Goal: Transaction & Acquisition: Book appointment/travel/reservation

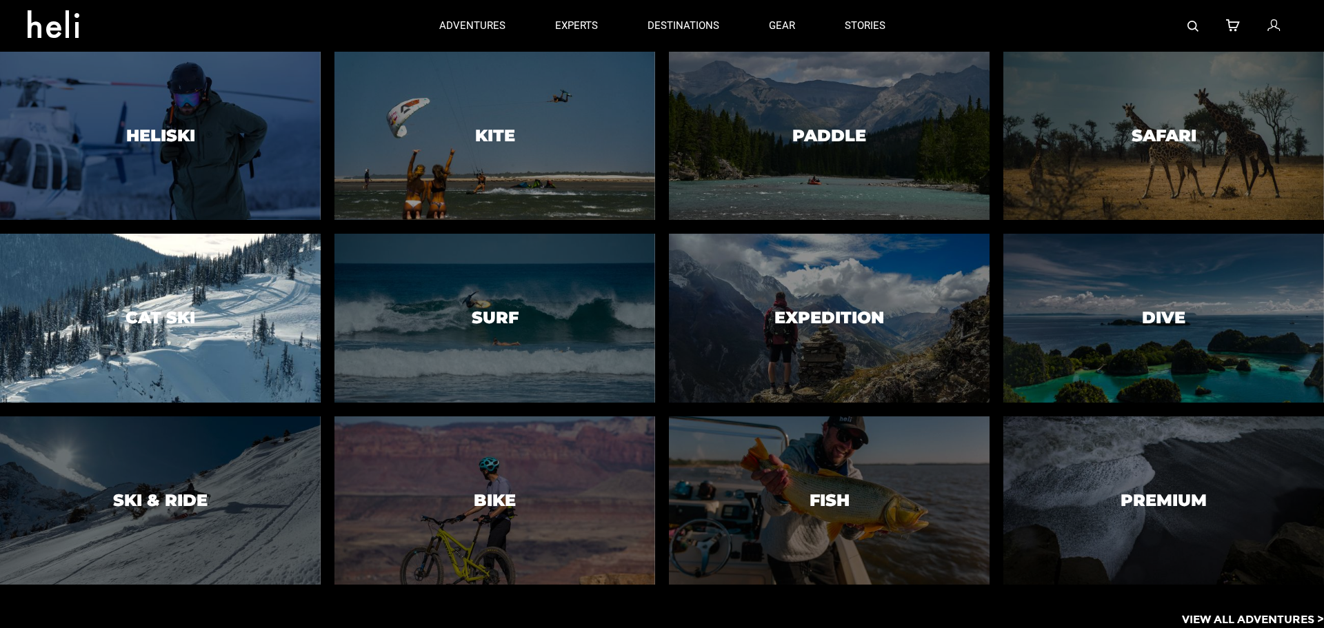
click at [206, 316] on div at bounding box center [160, 318] width 327 height 172
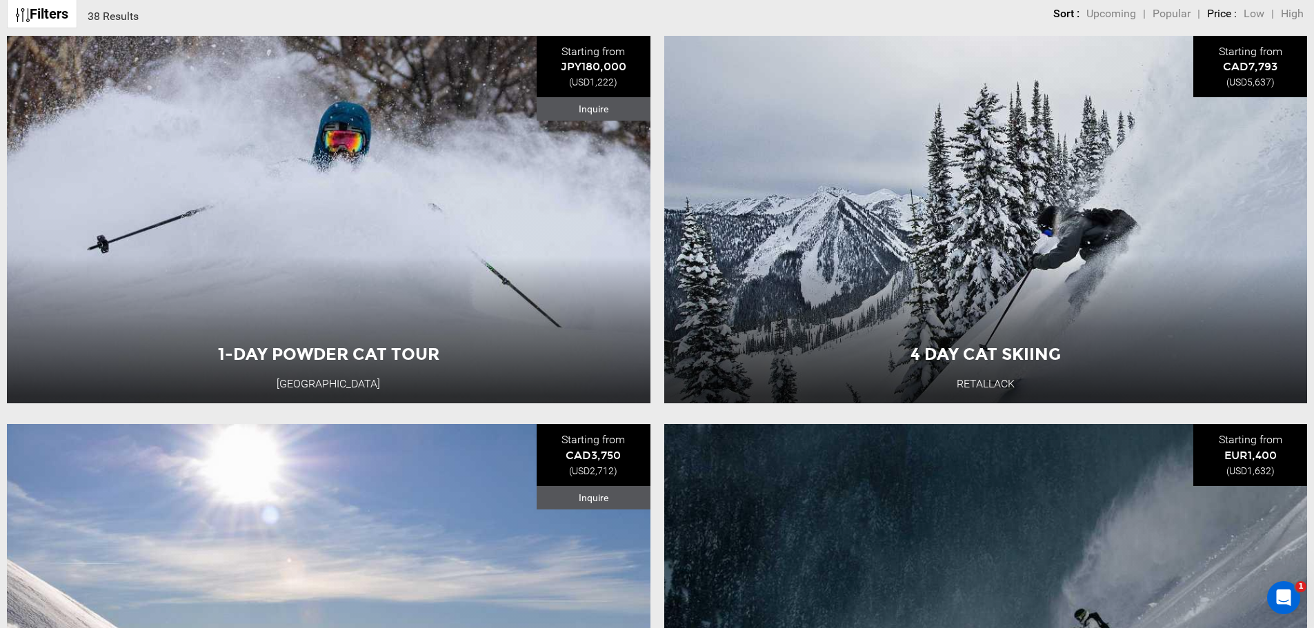
scroll to position [897, 0]
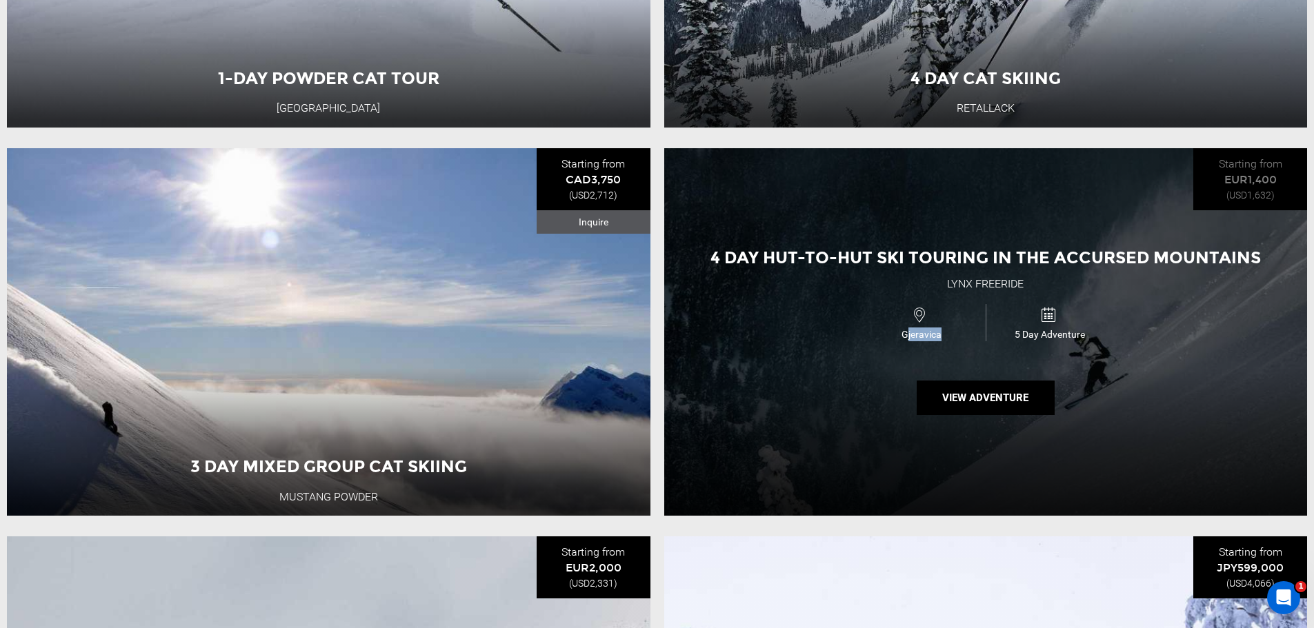
drag, startPoint x: 896, startPoint y: 339, endPoint x: 933, endPoint y: 341, distance: 37.3
click at [933, 341] on span "Gjeravica" at bounding box center [921, 335] width 128 height 14
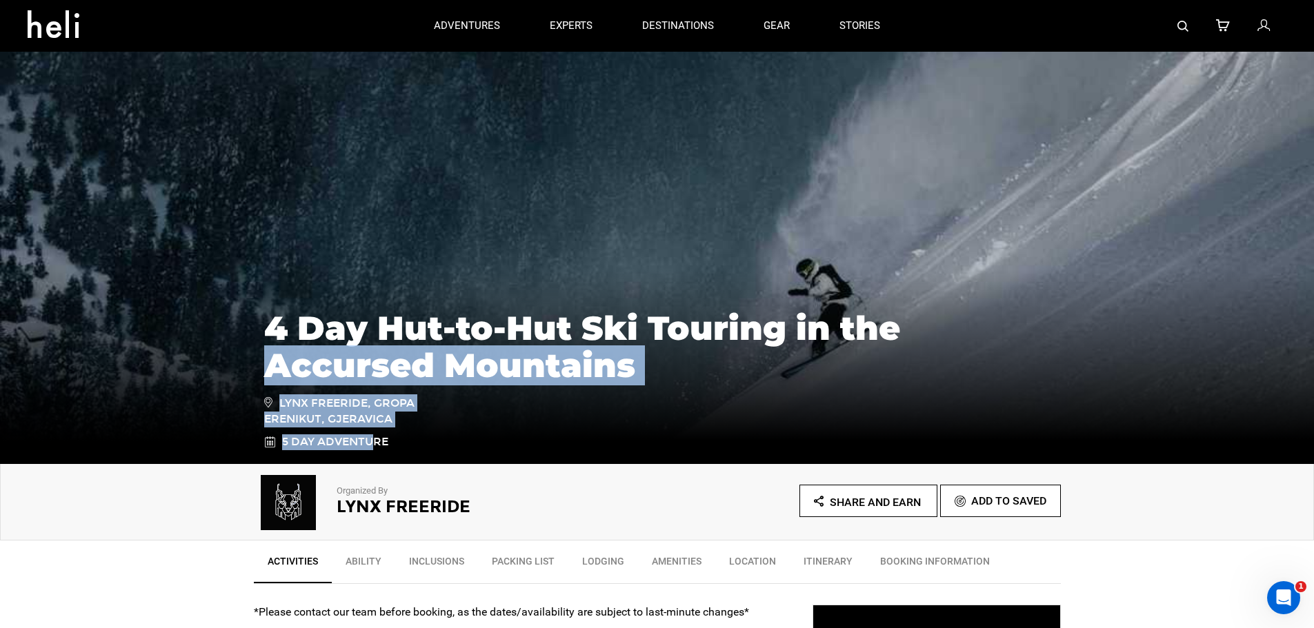
drag, startPoint x: 261, startPoint y: 419, endPoint x: 374, endPoint y: 425, distance: 113.3
click at [371, 428] on div "4 Day Hut-to-Hut Ski Touring in the Accursed Mountains Lynx Freeride, Gropa Ere…" at bounding box center [657, 373] width 807 height 154
click at [374, 425] on span "Lynx Freeride, Gropa Erenikut, Gjeravica" at bounding box center [362, 411] width 197 height 33
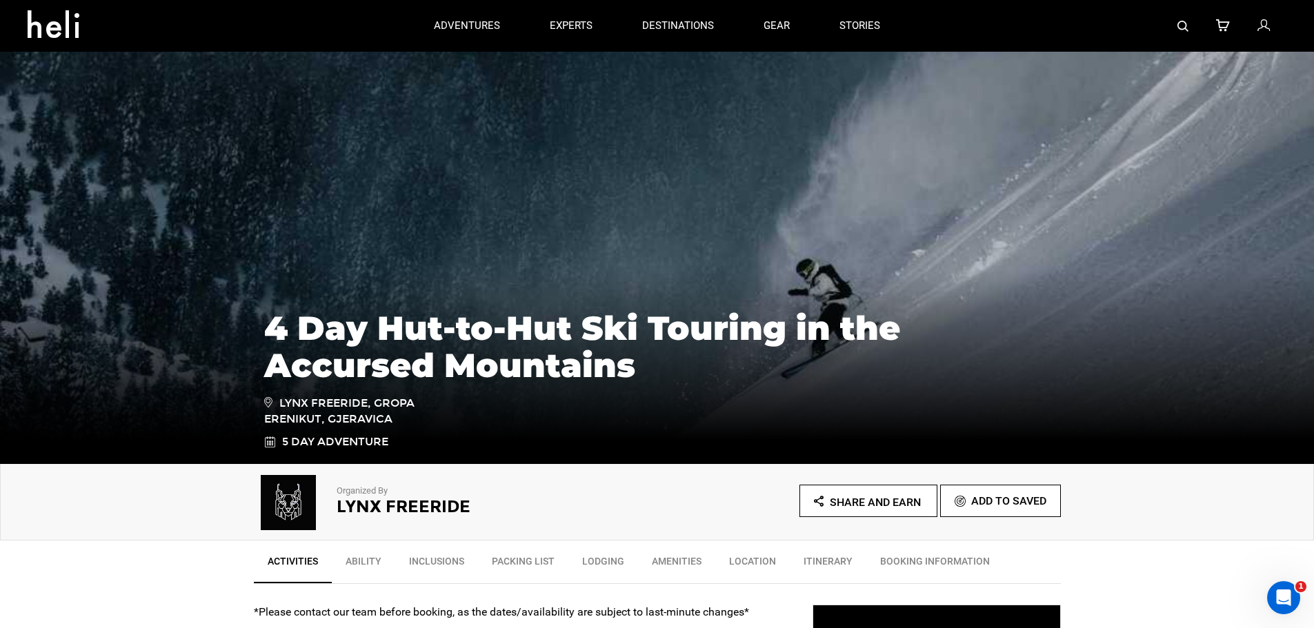
drag, startPoint x: 395, startPoint y: 420, endPoint x: 266, endPoint y: 421, distance: 129.0
click at [266, 421] on span "Lynx Freeride, Gropa Erenikut, Gjeravica" at bounding box center [362, 411] width 197 height 33
copy span "Erenikut, Gjeravica"
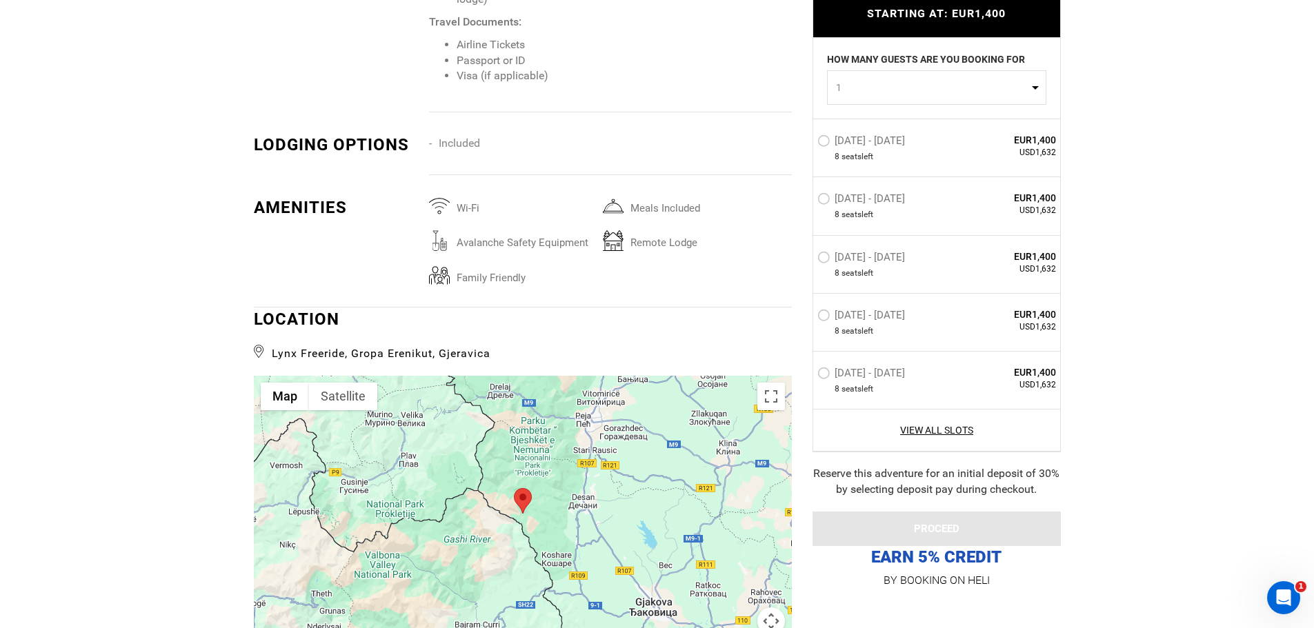
scroll to position [2276, 0]
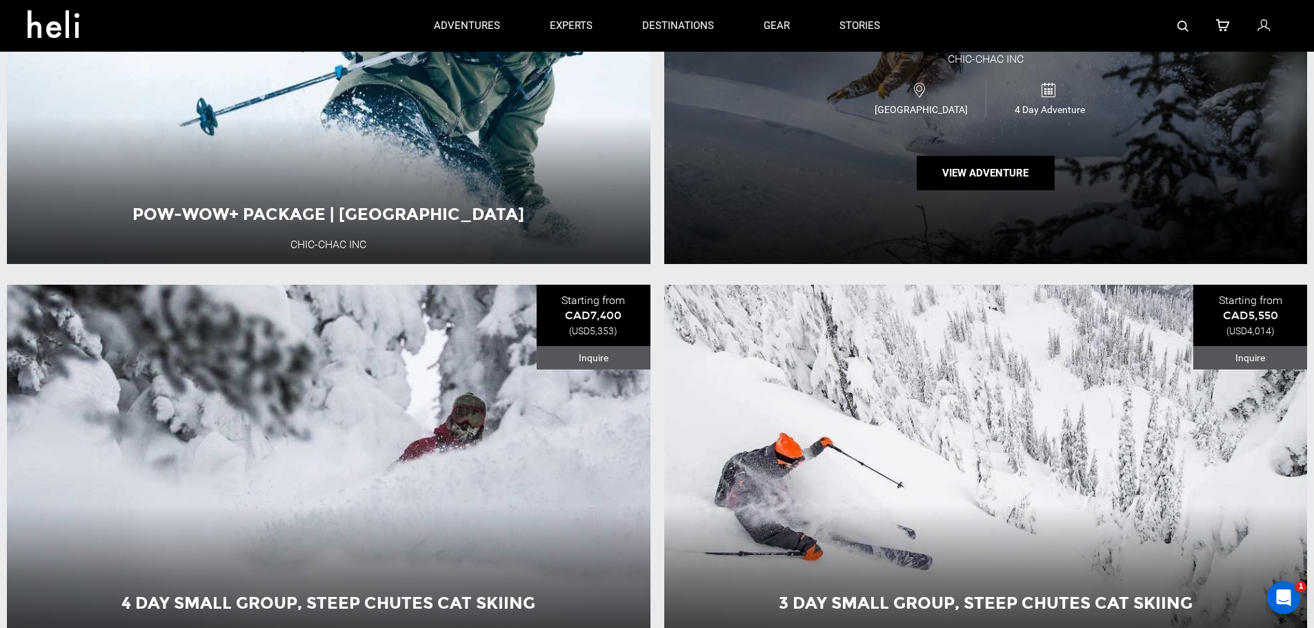
scroll to position [4069, 0]
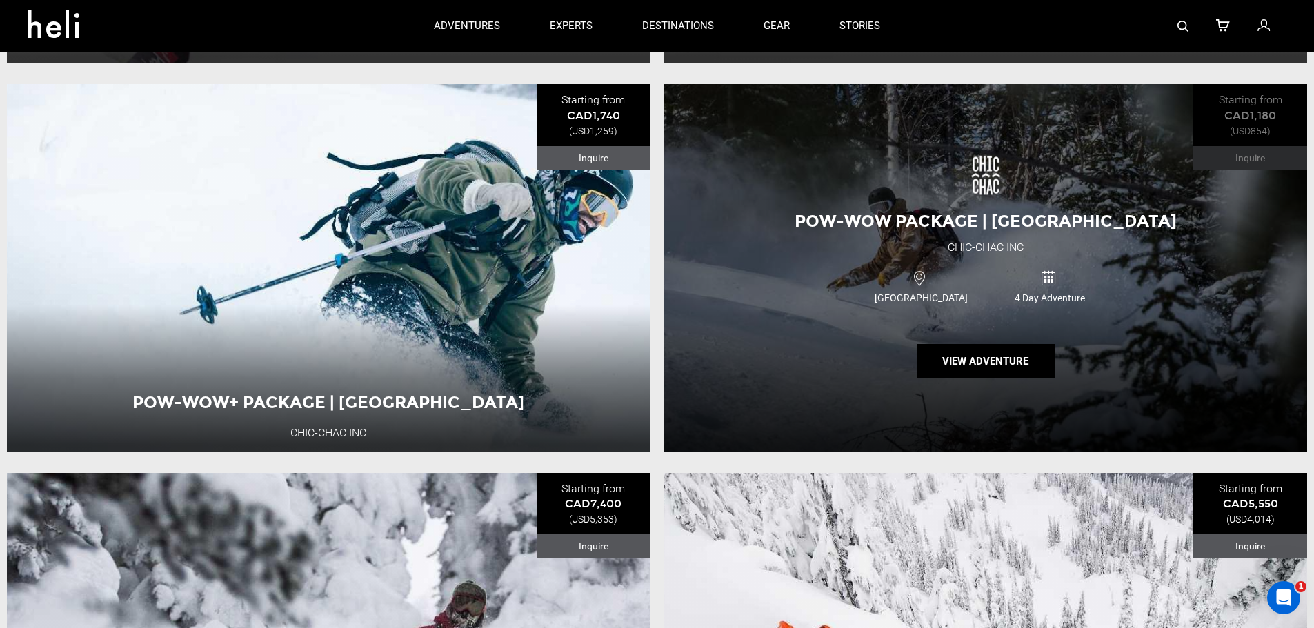
click at [824, 285] on div "Pow-Wow Package | Murdochville Chic-Chac inc [GEOGRAPHIC_DATA] 4 Day Adventure …" at bounding box center [986, 268] width 644 height 368
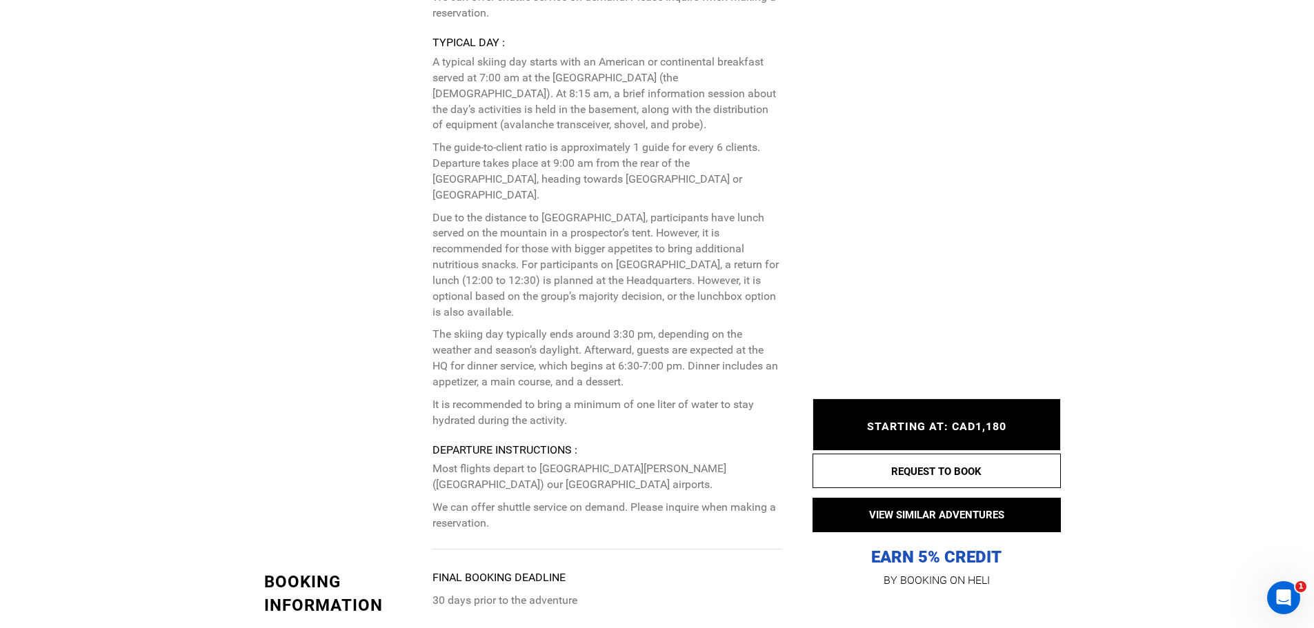
scroll to position [3656, 0]
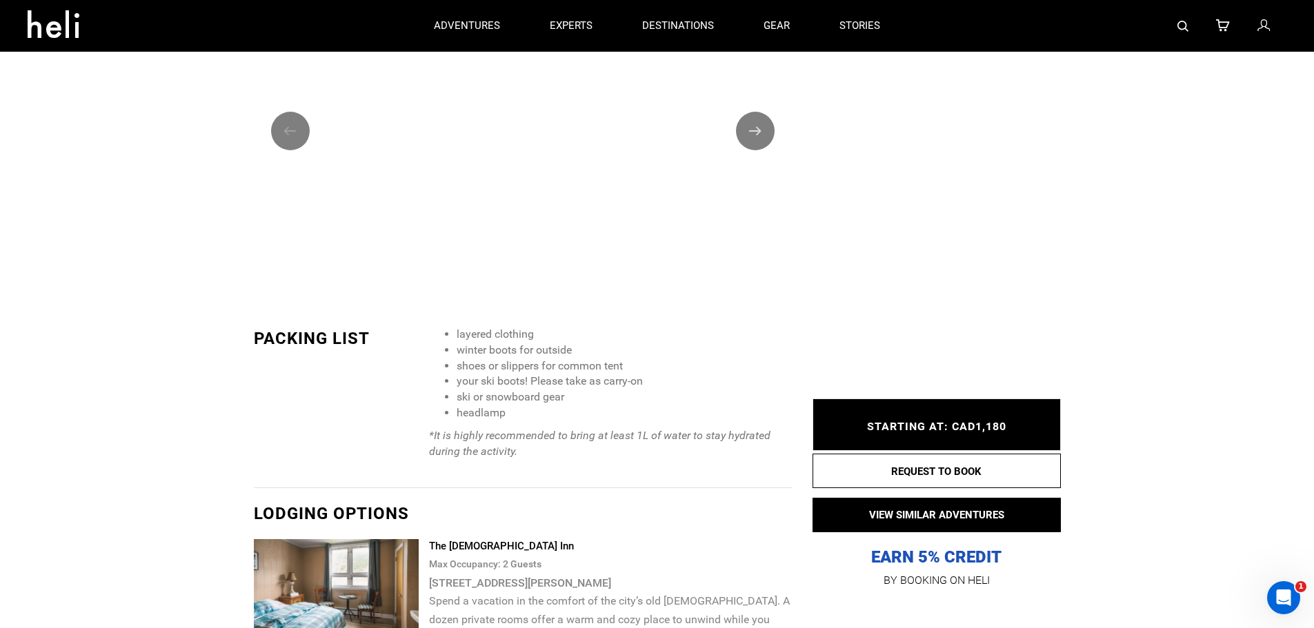
drag, startPoint x: 442, startPoint y: 361, endPoint x: 443, endPoint y: 328, distance: 33.1
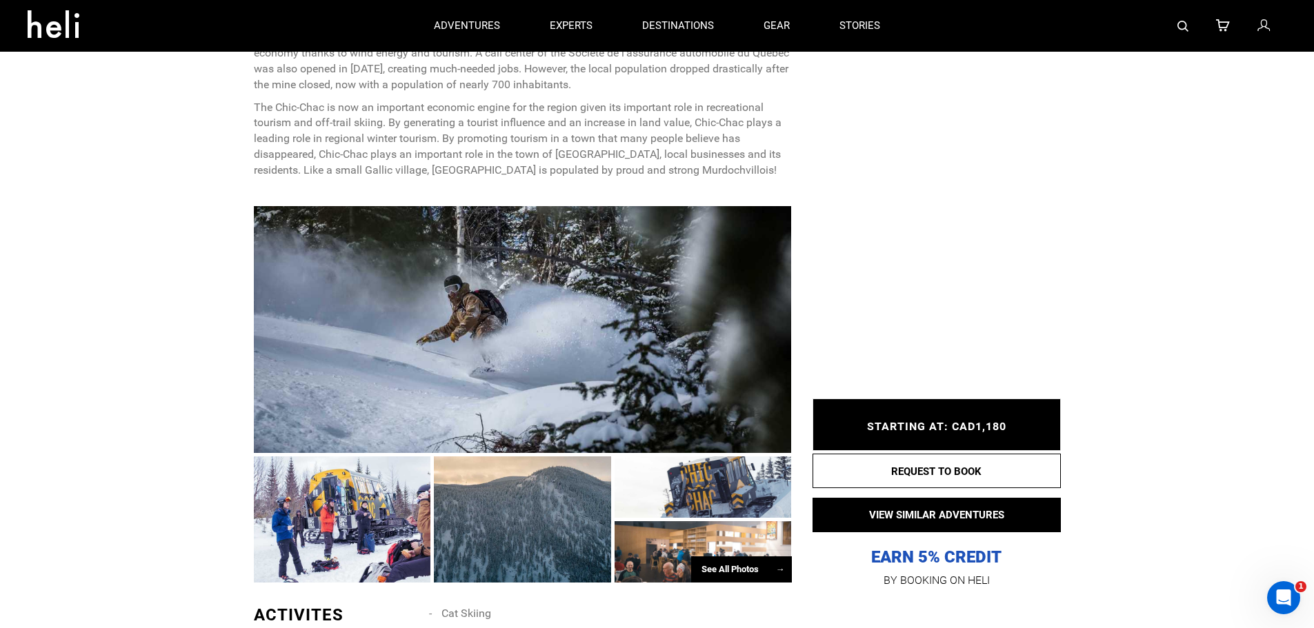
scroll to position [980, 0]
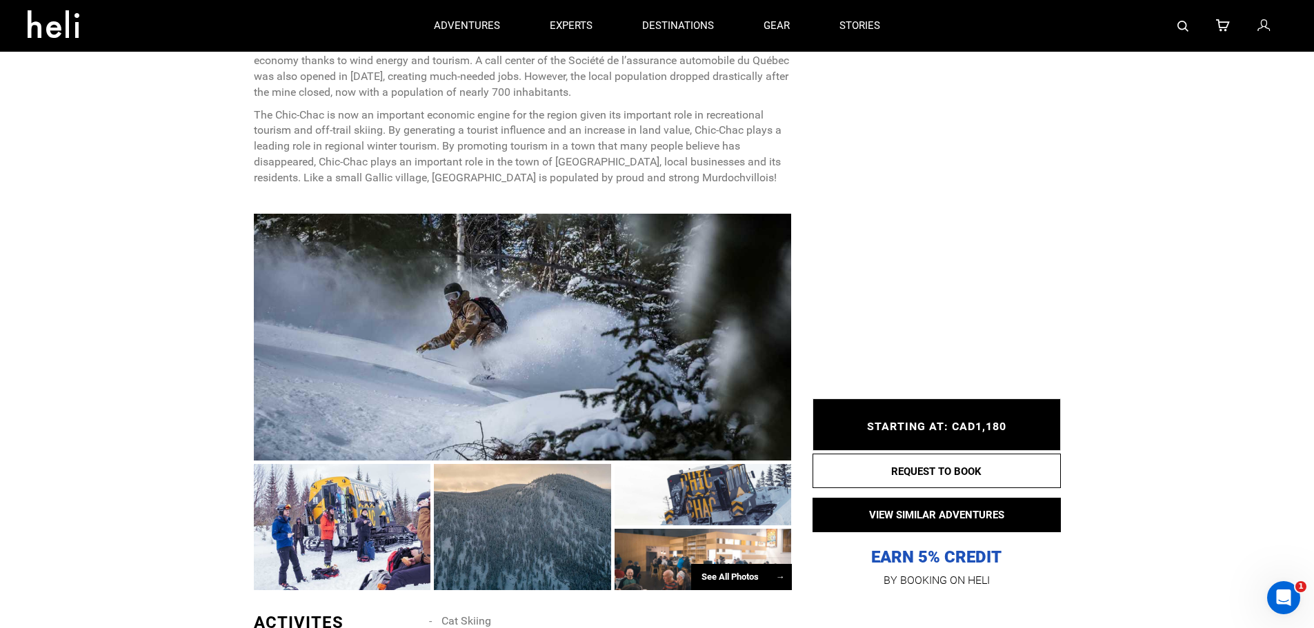
click at [748, 579] on div "See All Photos →" at bounding box center [741, 577] width 101 height 27
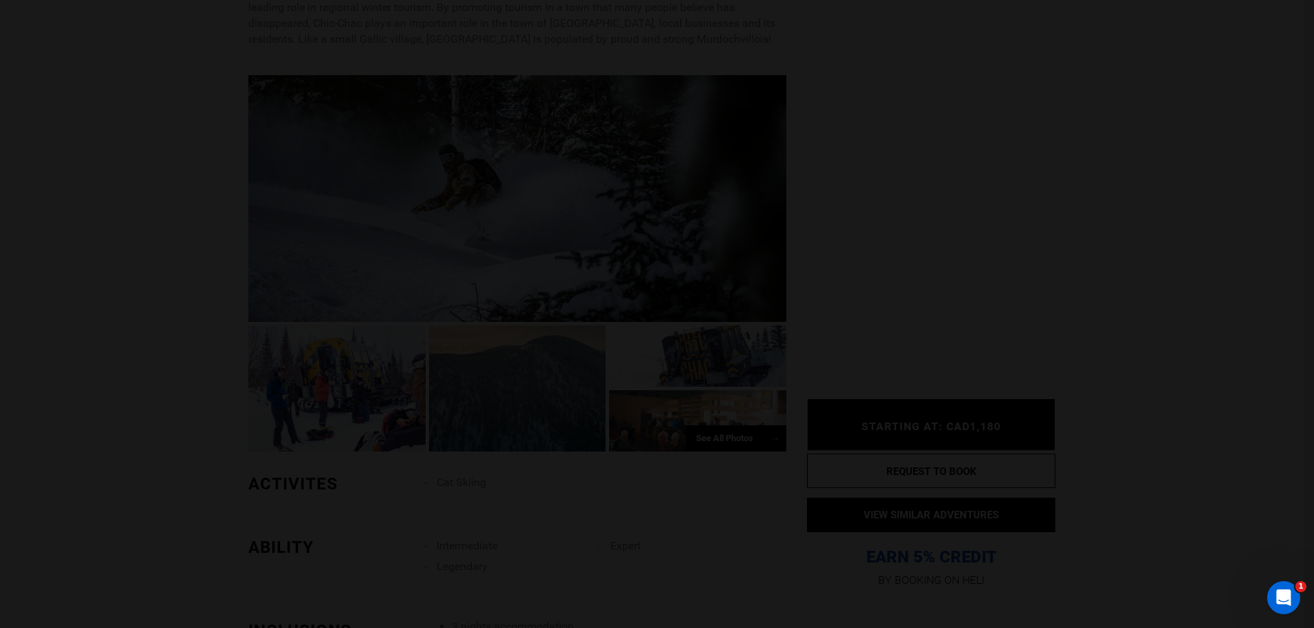
scroll to position [1256, 0]
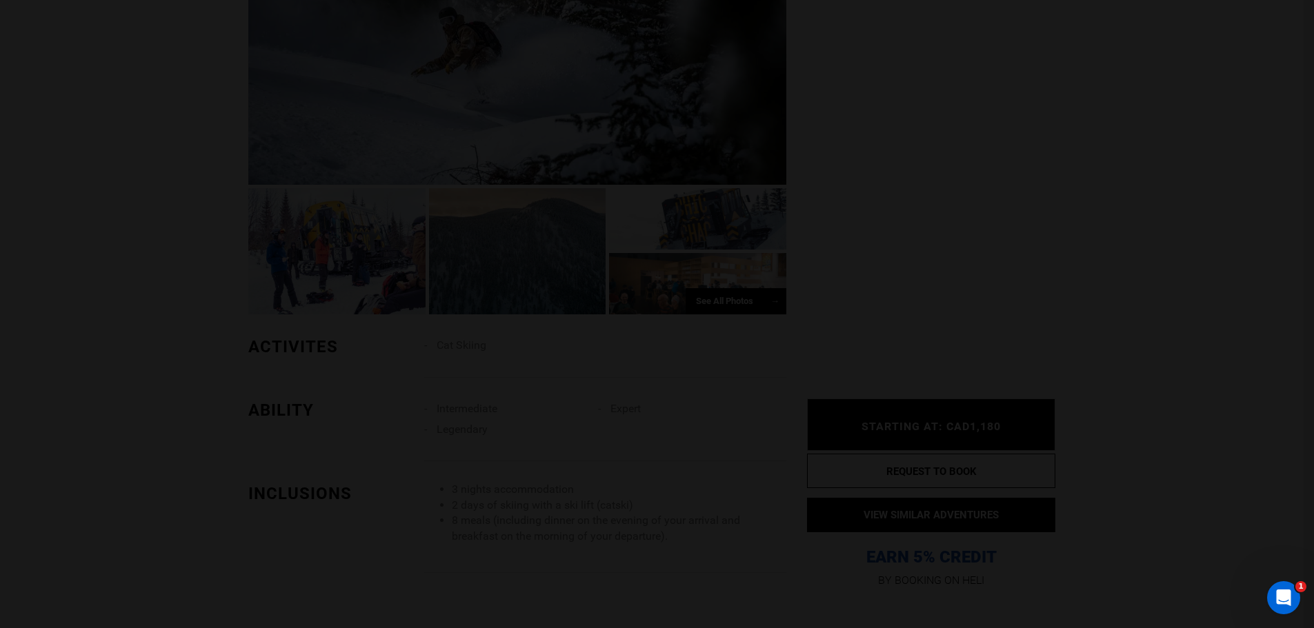
click at [922, 213] on div at bounding box center [657, 314] width 1314 height 628
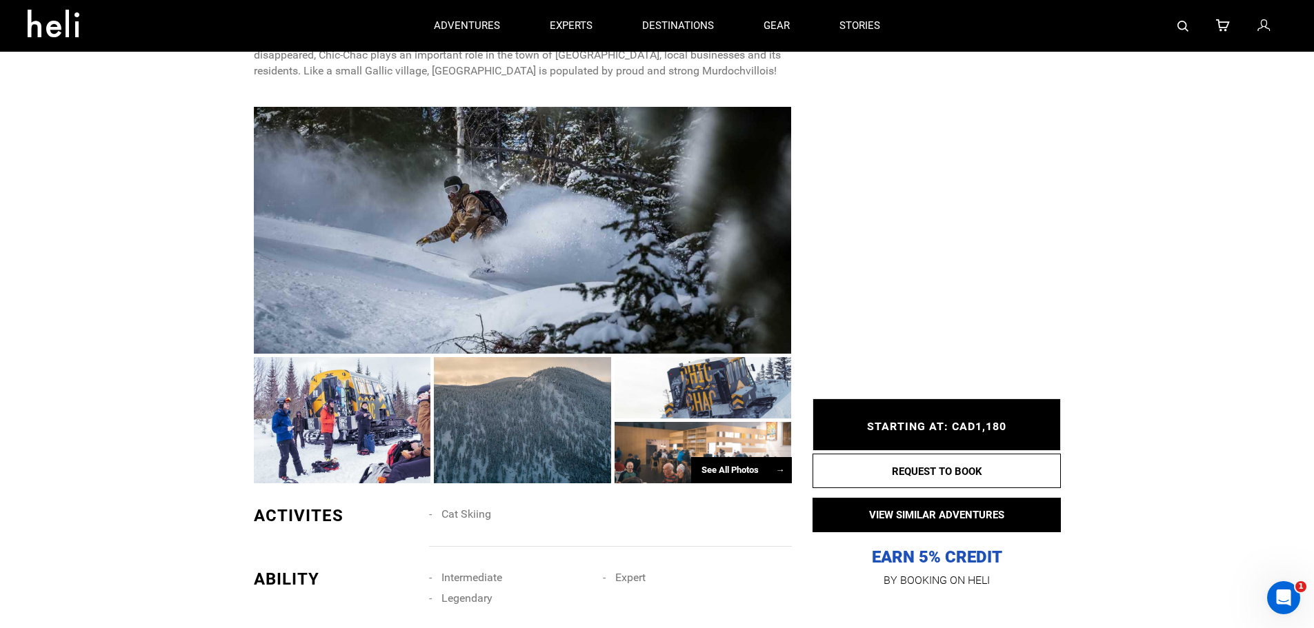
scroll to position [1049, 0]
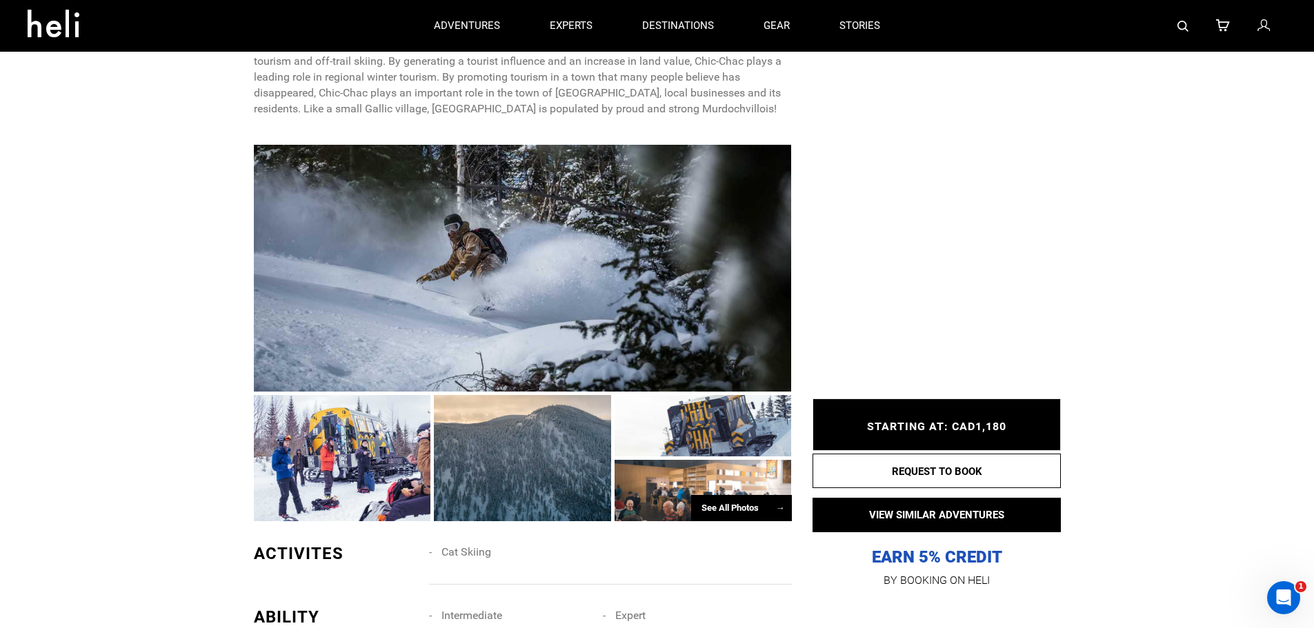
click at [718, 497] on div "See All Photos →" at bounding box center [741, 508] width 101 height 27
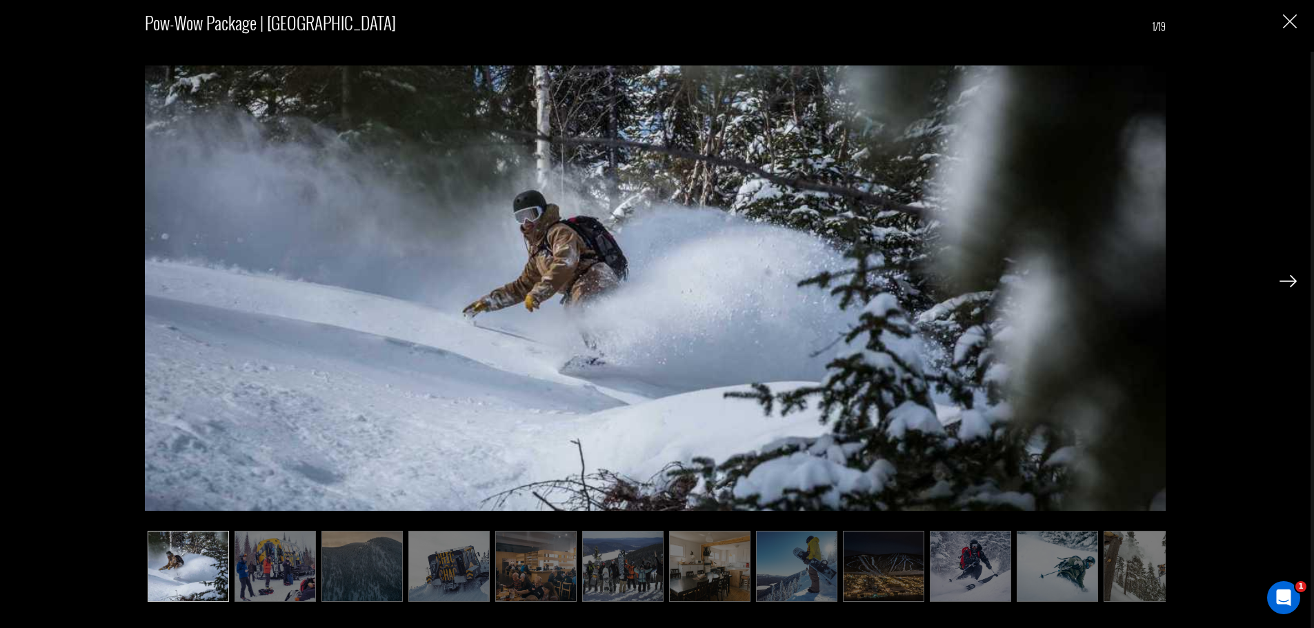
click at [463, 572] on img at bounding box center [448, 566] width 81 height 71
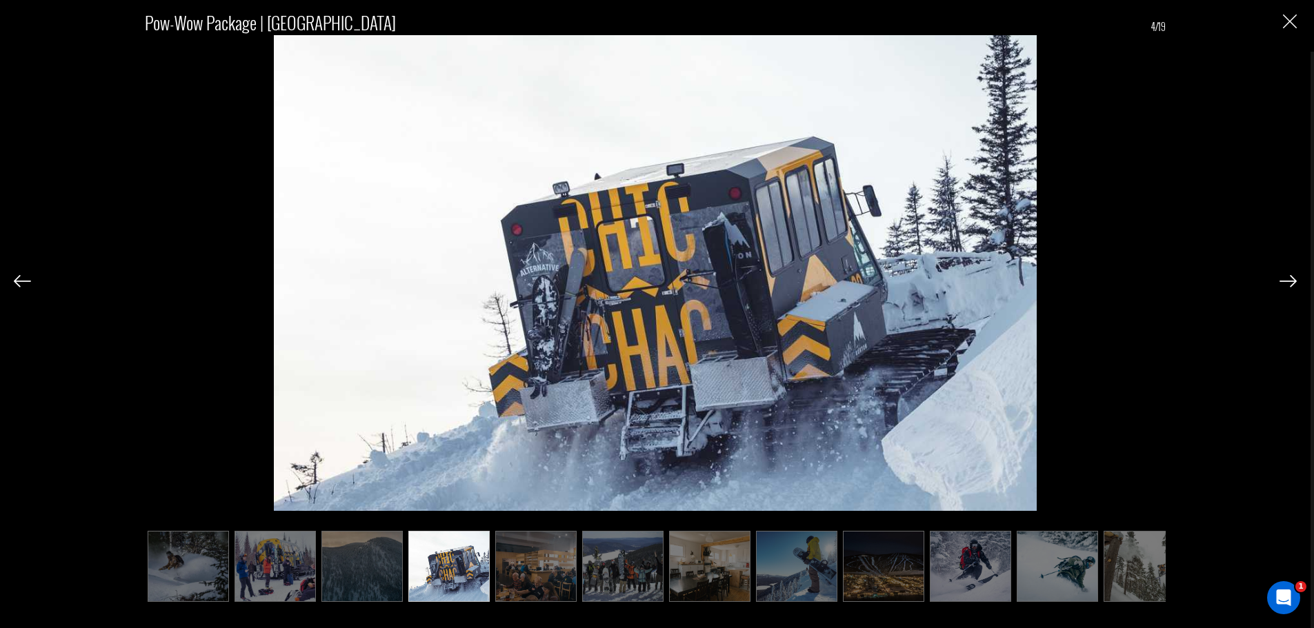
click at [530, 575] on img at bounding box center [535, 566] width 81 height 71
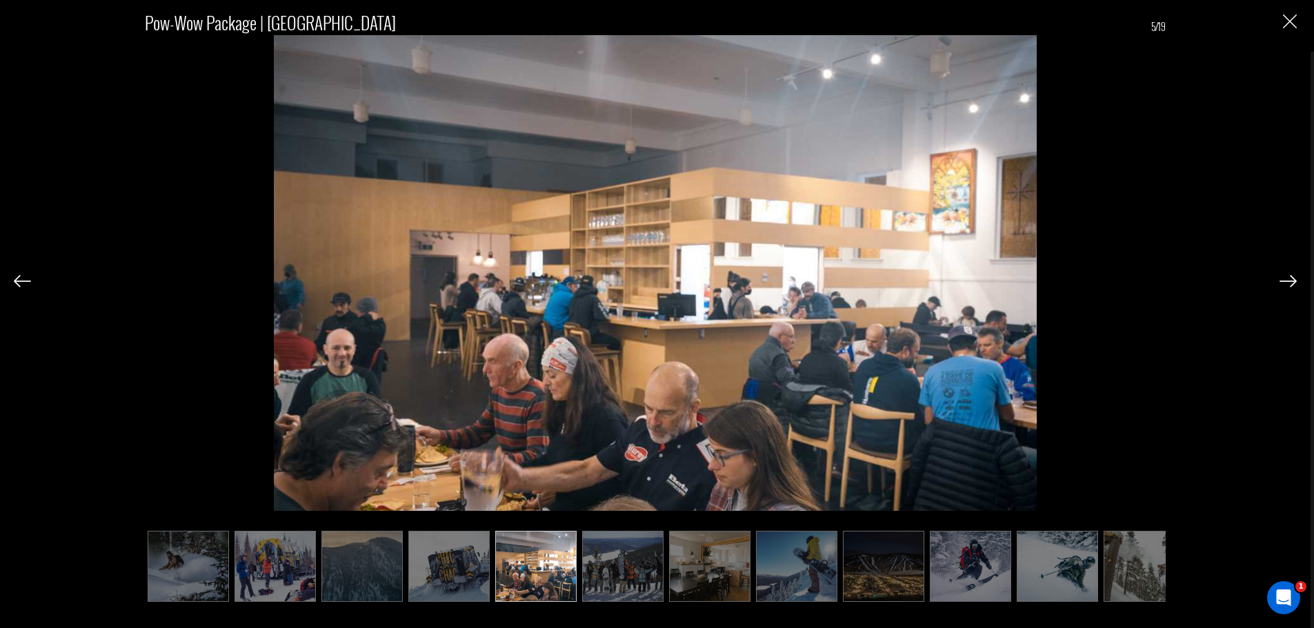
click at [615, 574] on img at bounding box center [622, 566] width 81 height 71
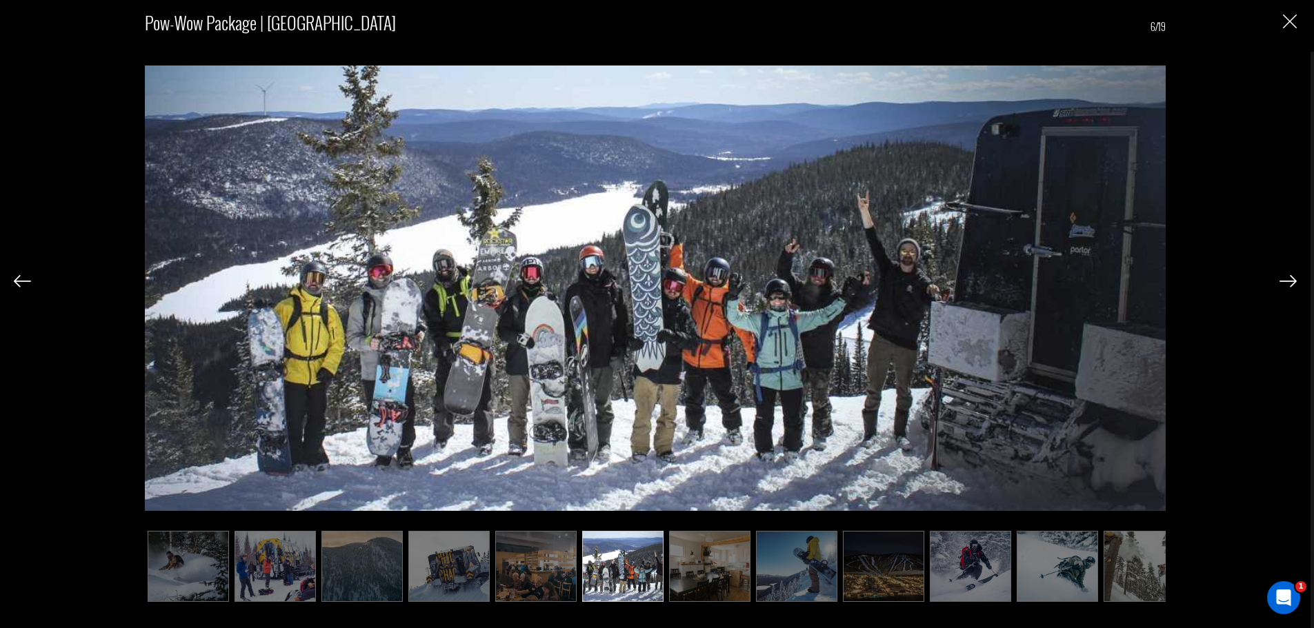
click at [690, 575] on img at bounding box center [709, 566] width 81 height 71
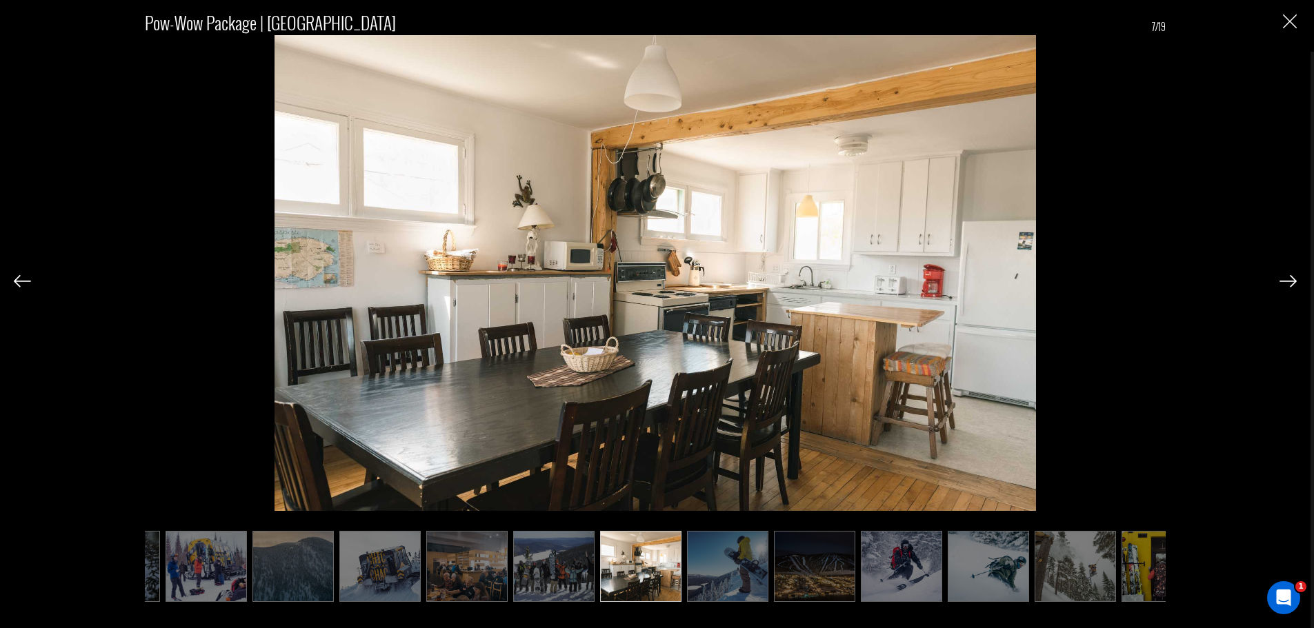
click at [720, 578] on img at bounding box center [727, 566] width 81 height 71
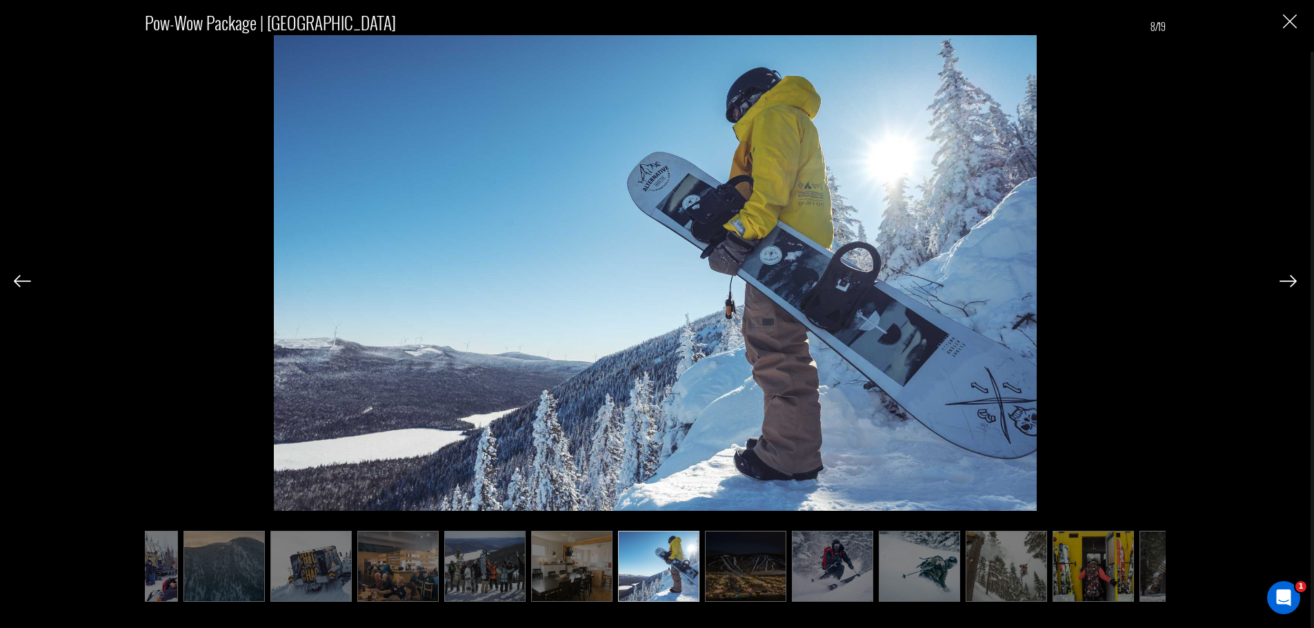
click at [764, 579] on img at bounding box center [745, 566] width 81 height 71
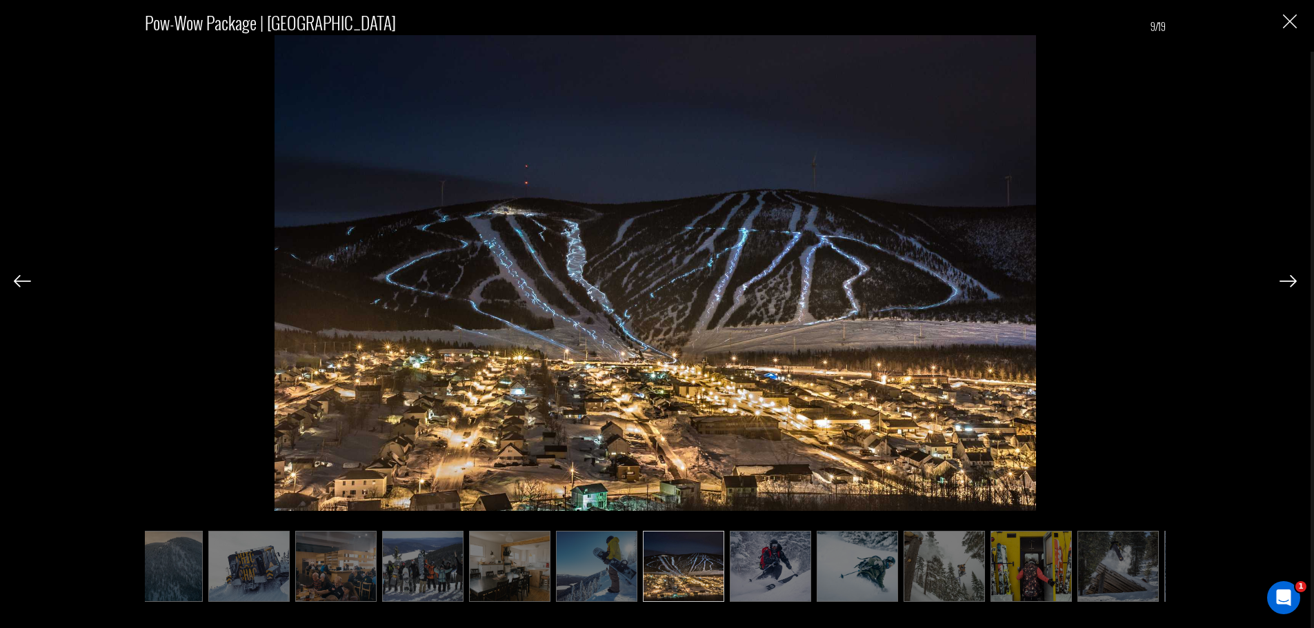
scroll to position [0, 207]
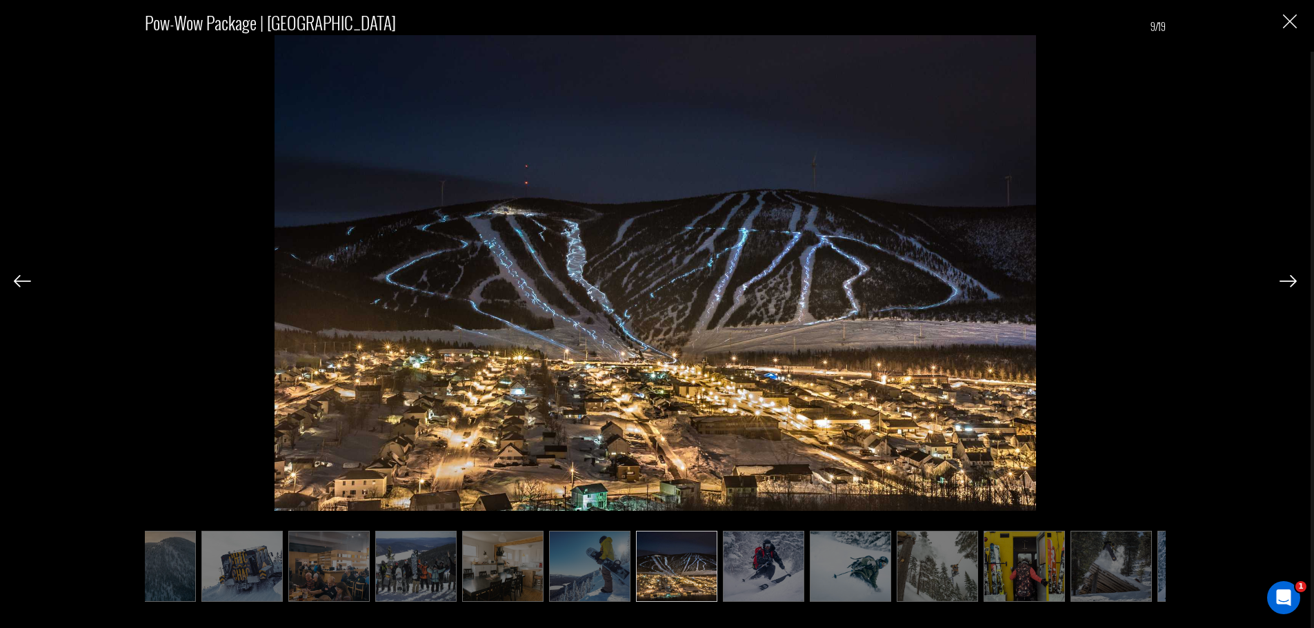
click at [764, 579] on img at bounding box center [763, 566] width 81 height 71
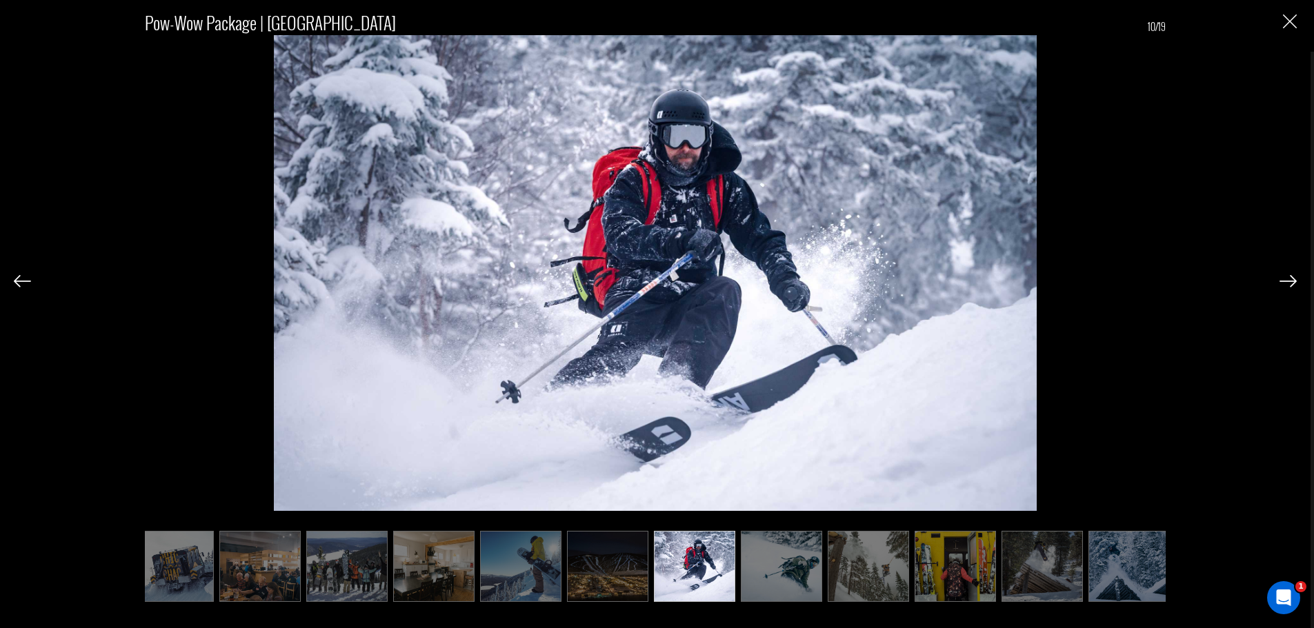
click at [764, 579] on img at bounding box center [781, 566] width 81 height 71
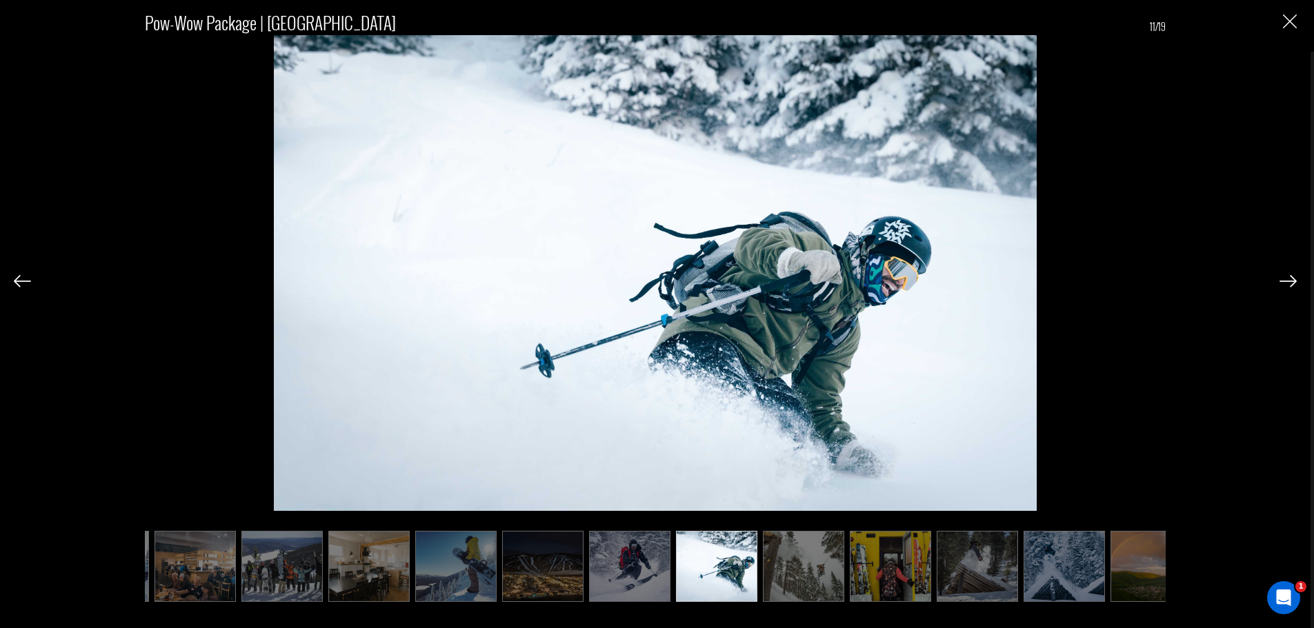
click at [764, 579] on ul at bounding box center [655, 566] width 1021 height 71
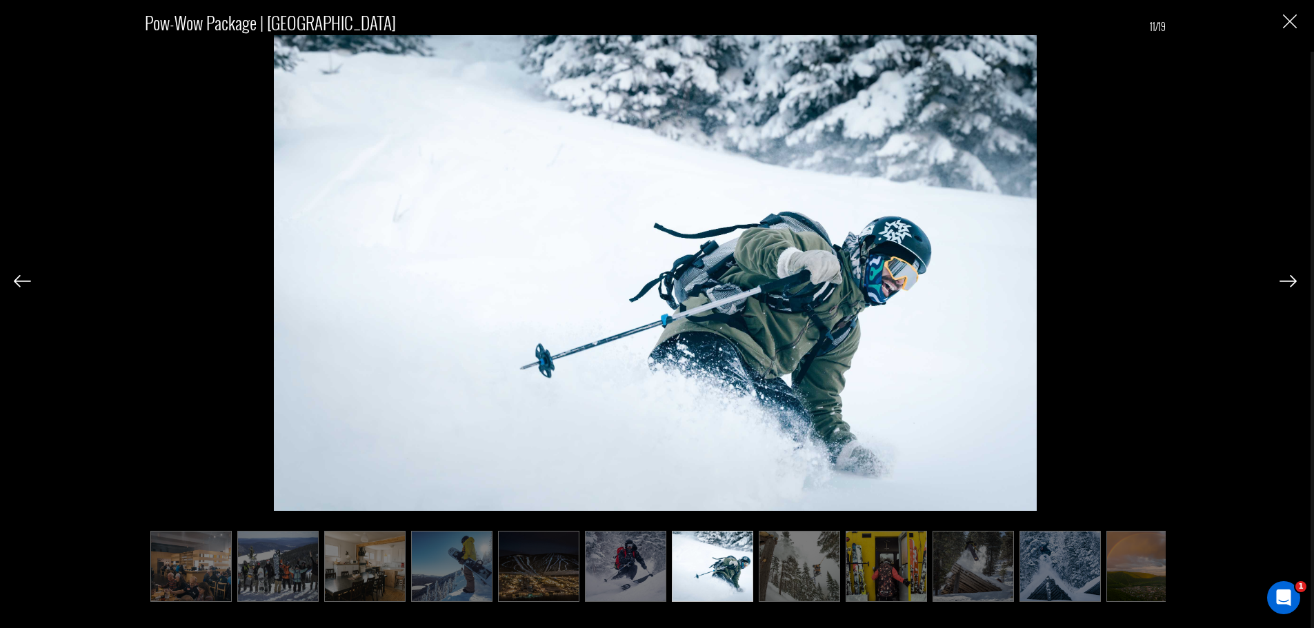
click at [781, 575] on img at bounding box center [799, 566] width 81 height 71
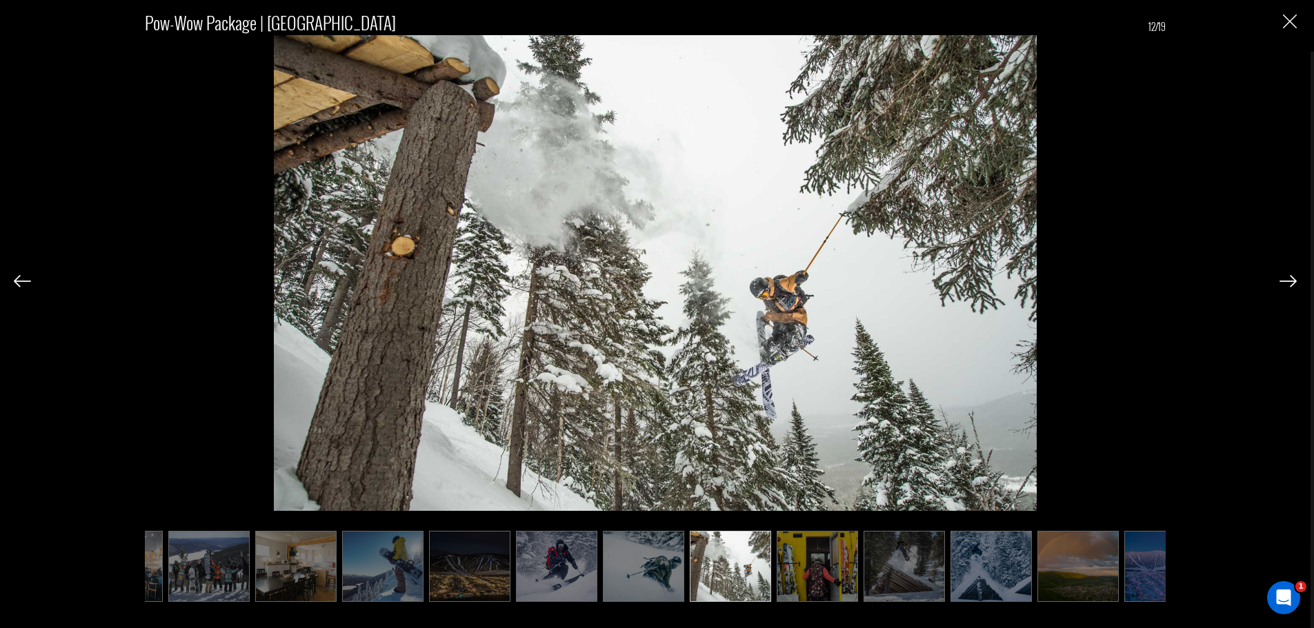
click at [835, 570] on img at bounding box center [817, 566] width 81 height 71
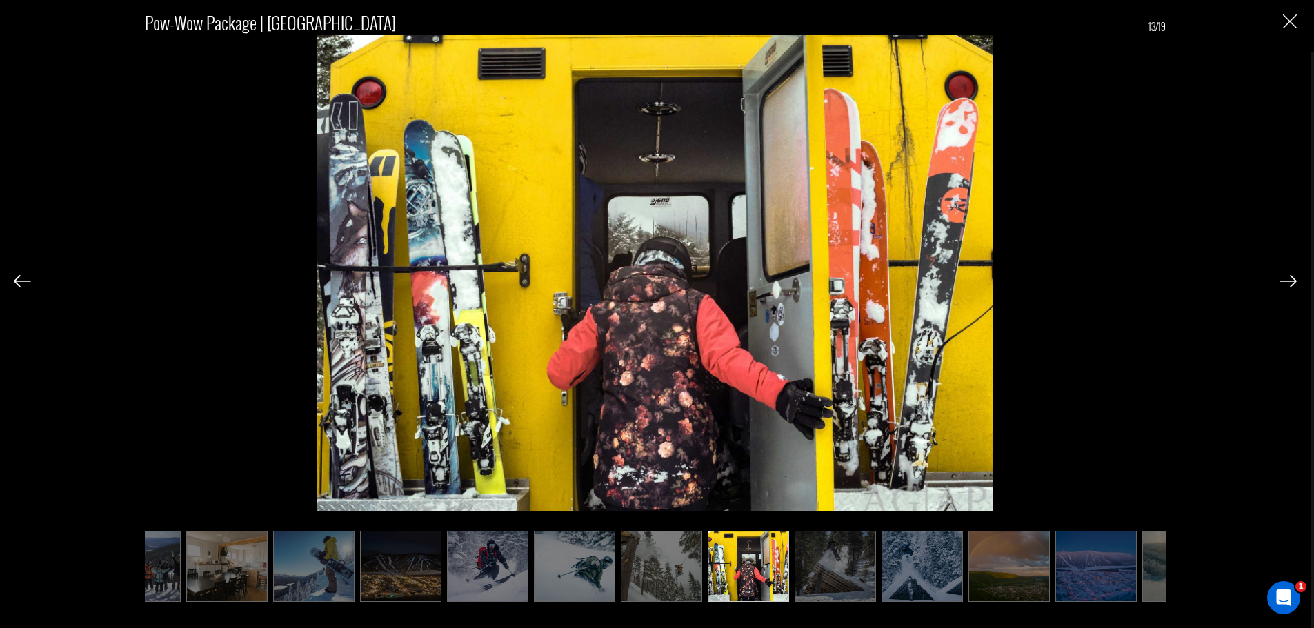
click at [835, 570] on img at bounding box center [835, 566] width 81 height 71
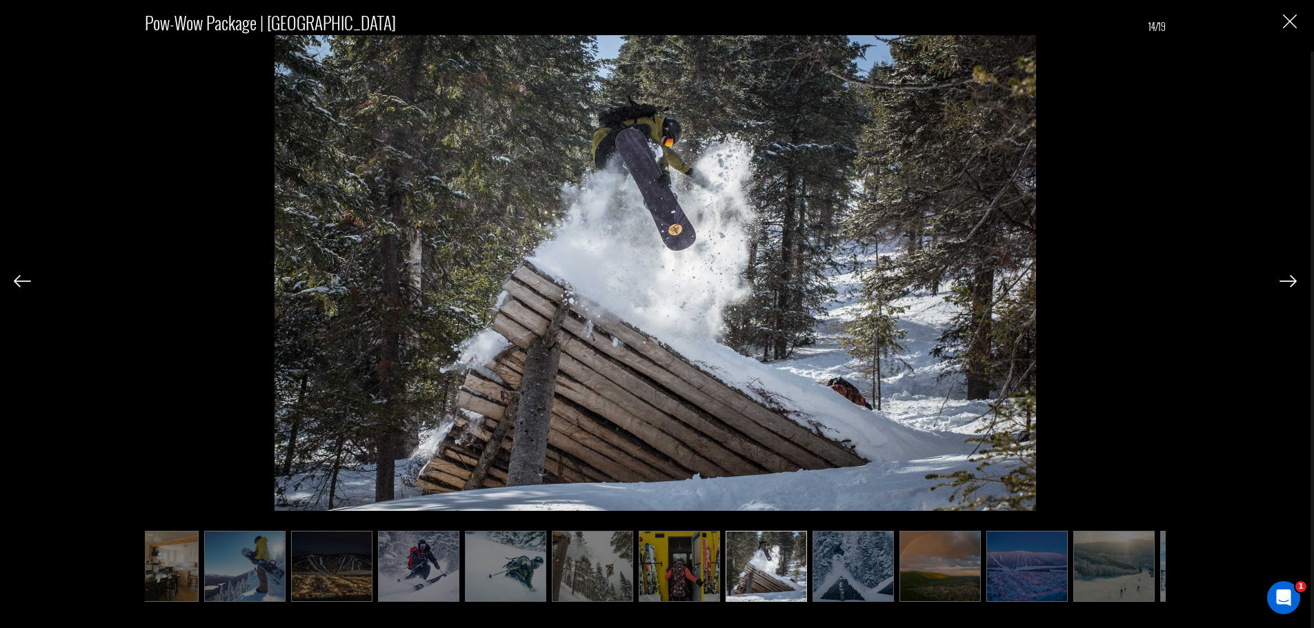
click at [835, 570] on img at bounding box center [852, 566] width 81 height 71
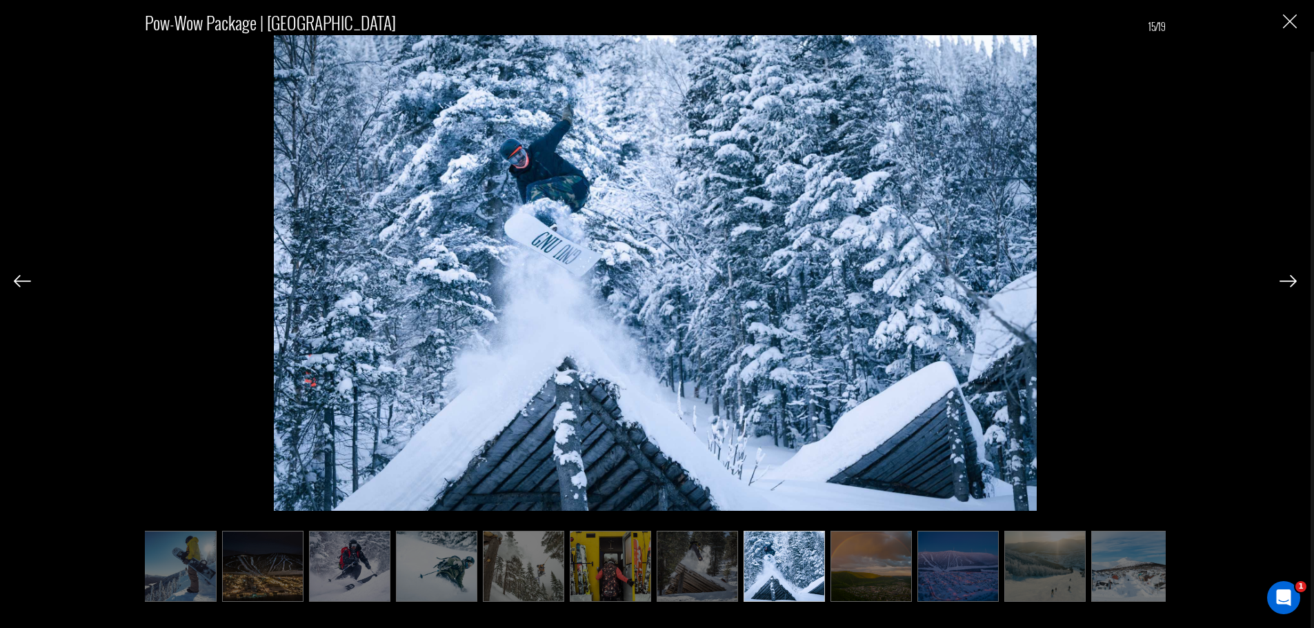
click at [848, 570] on img at bounding box center [870, 566] width 81 height 71
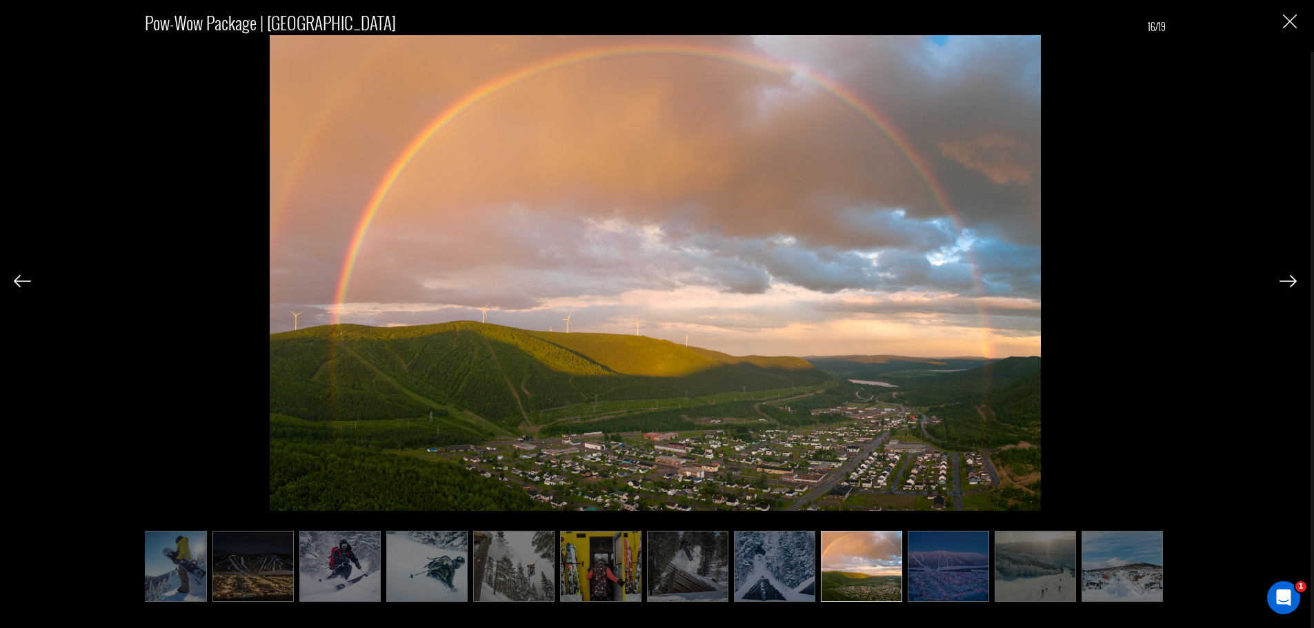
scroll to position [0, 630]
click at [943, 579] on img at bounding box center [948, 566] width 81 height 71
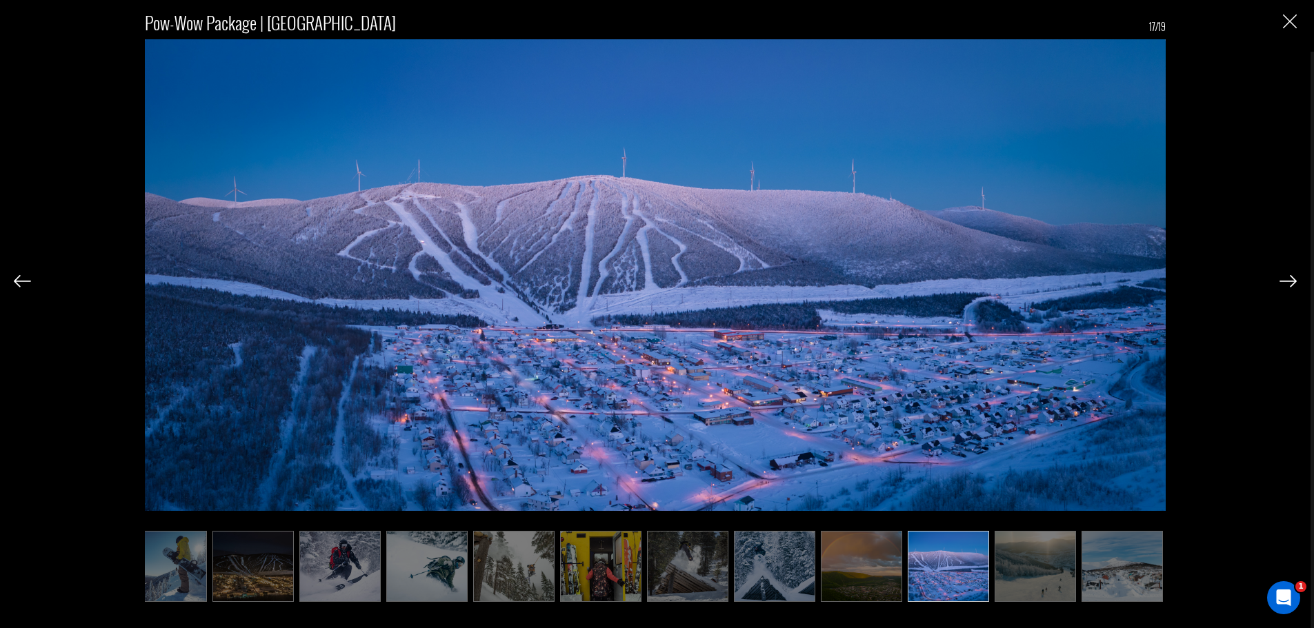
click at [1284, 277] on img at bounding box center [1287, 281] width 17 height 12
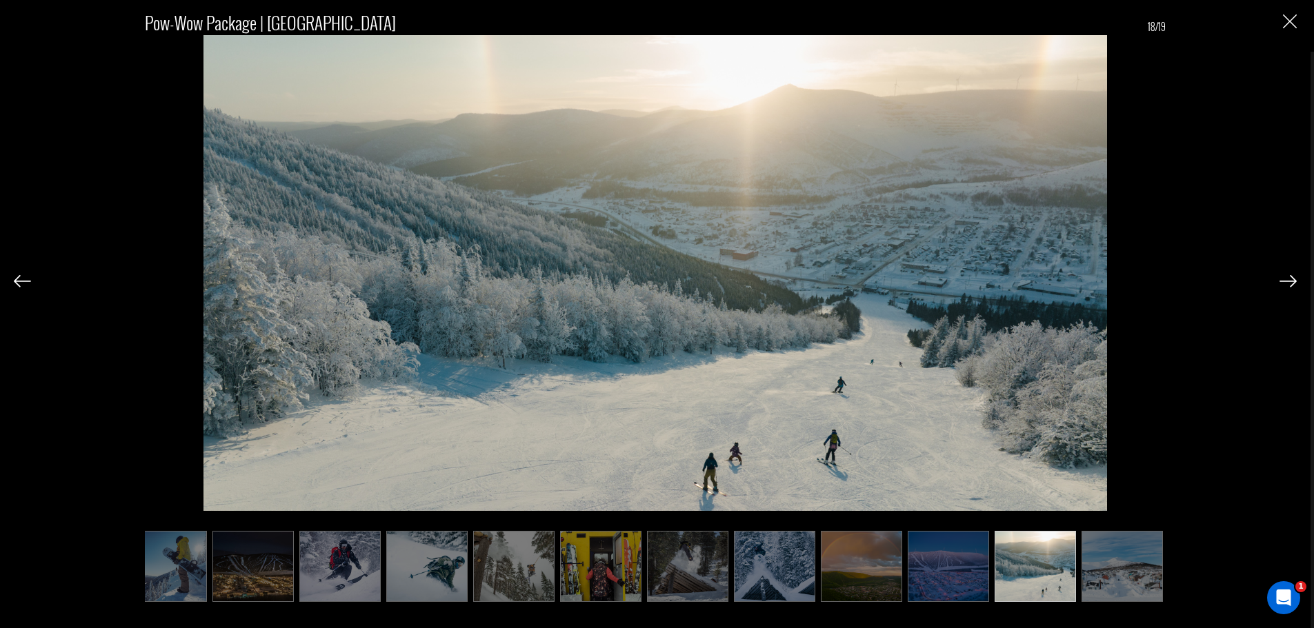
click at [1284, 277] on img at bounding box center [1287, 281] width 17 height 12
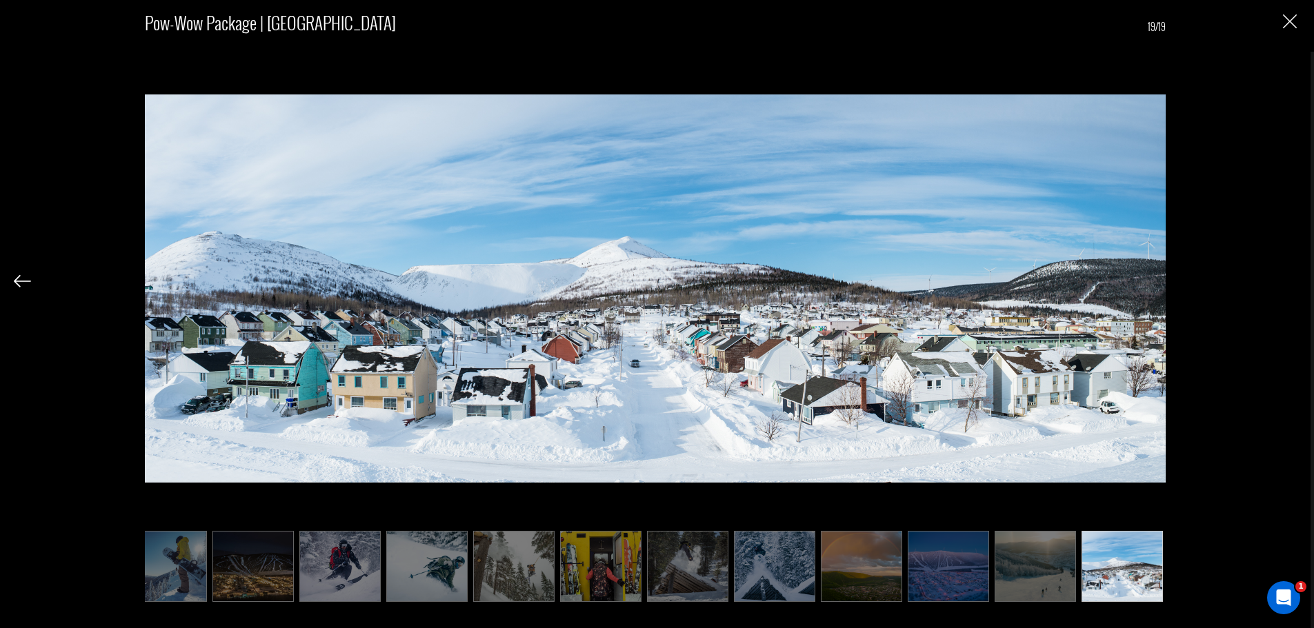
click at [1284, 277] on div "Pow-Wow Package | Murdochville 19/19" at bounding box center [655, 298] width 1283 height 597
click at [1278, 19] on div "Pow-Wow Package | Murdochville 19/19" at bounding box center [655, 298] width 1283 height 597
click at [1286, 19] on img "Close" at bounding box center [1290, 21] width 14 height 14
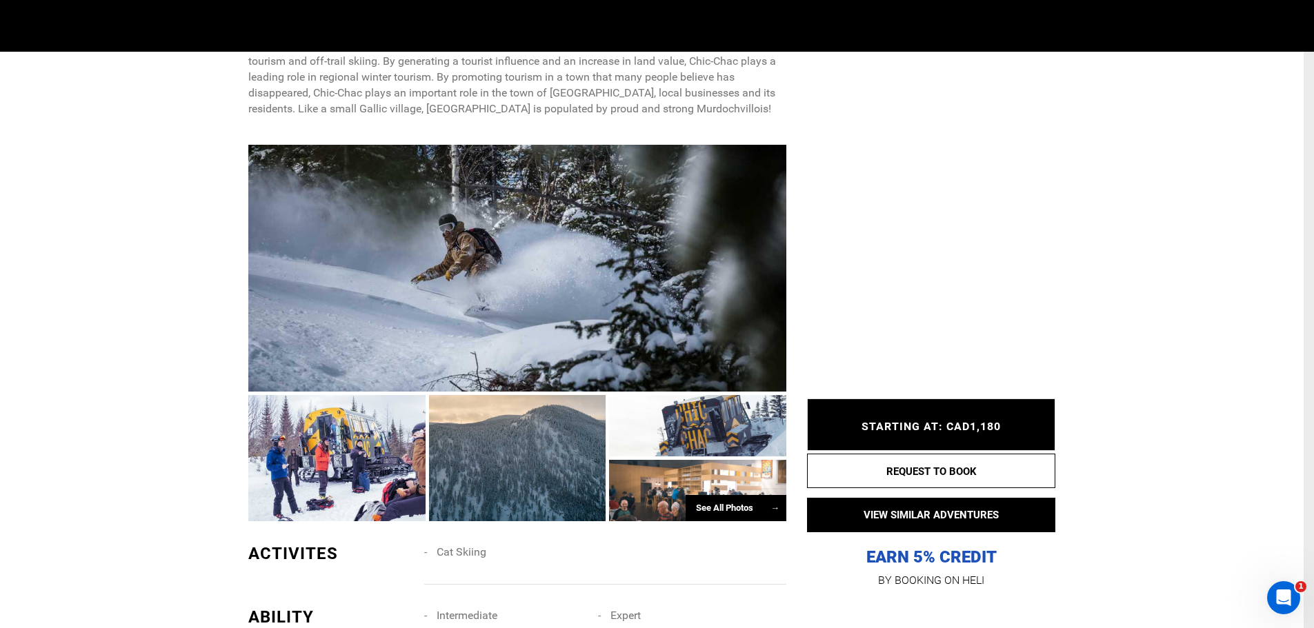
scroll to position [0, 0]
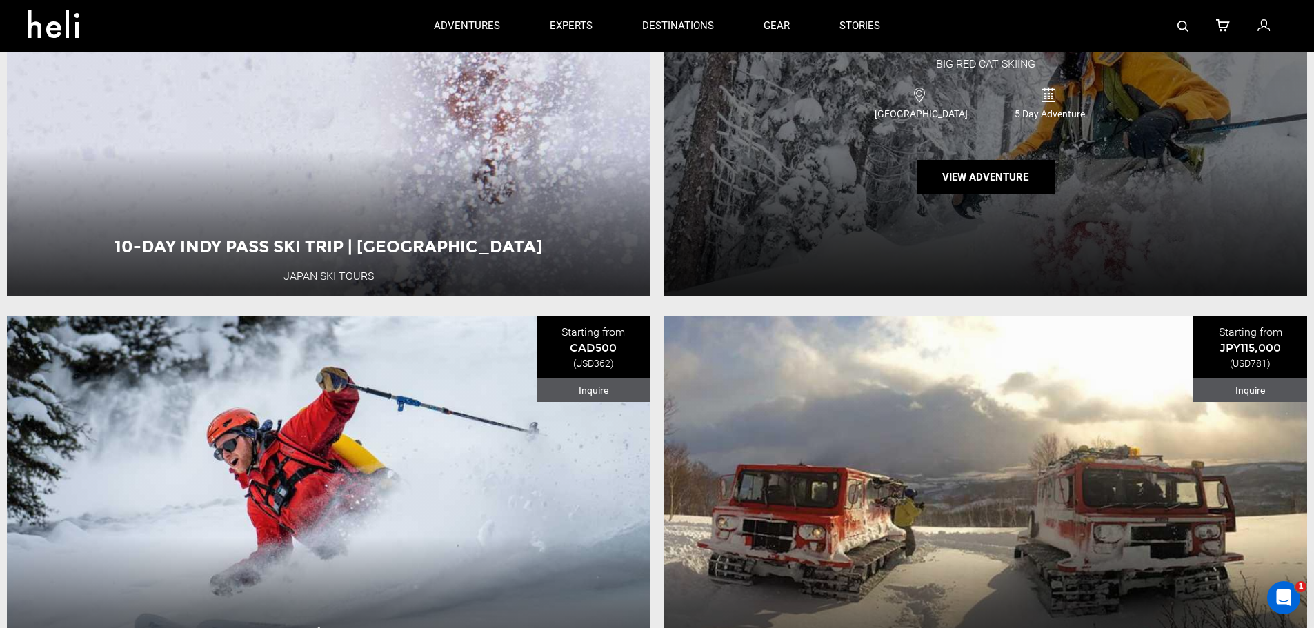
scroll to position [2621, 0]
